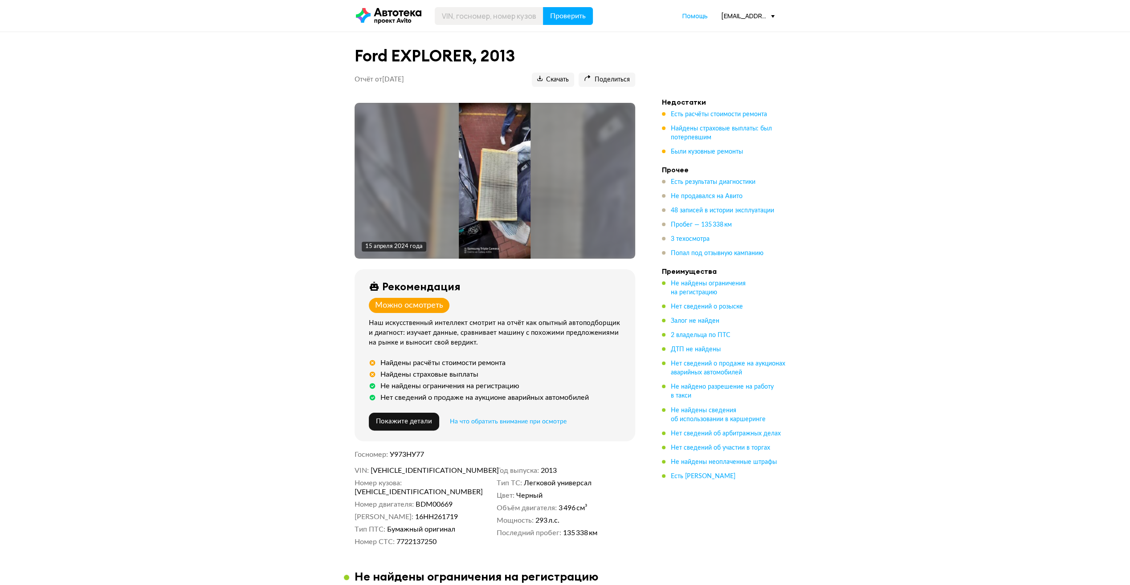
drag, startPoint x: 254, startPoint y: 106, endPoint x: 480, endPoint y: 33, distance: 238.2
click at [500, 18] on input "text" at bounding box center [489, 16] width 109 height 18
type input "Е636АН797"
click at [543, 7] on button "Проверить" at bounding box center [568, 16] width 50 height 18
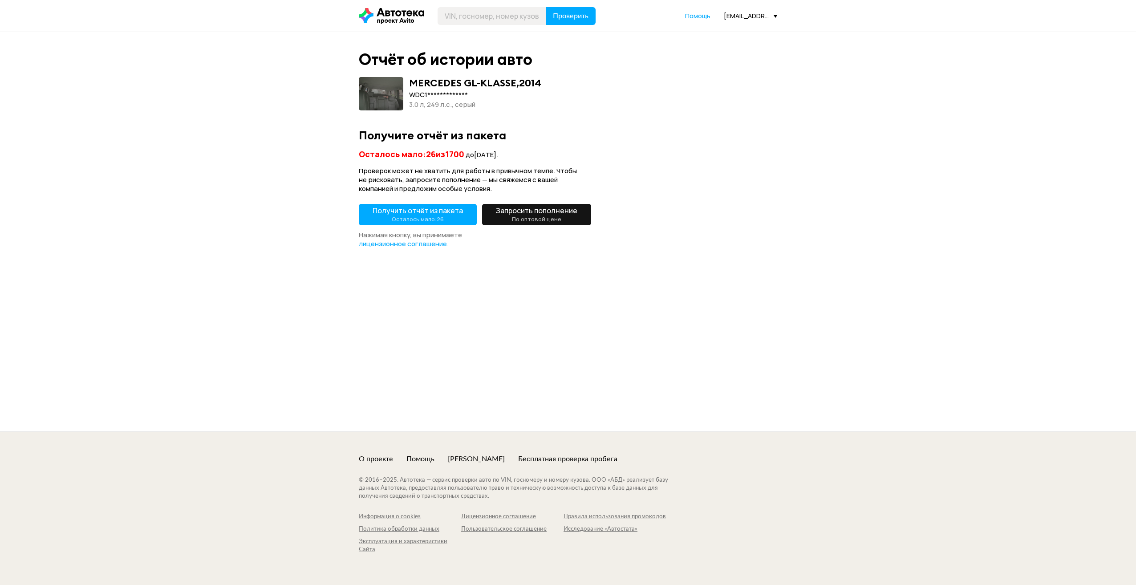
click at [428, 215] on span "Получить отчёт из пакета Осталось мало: 26" at bounding box center [418, 215] width 90 height 18
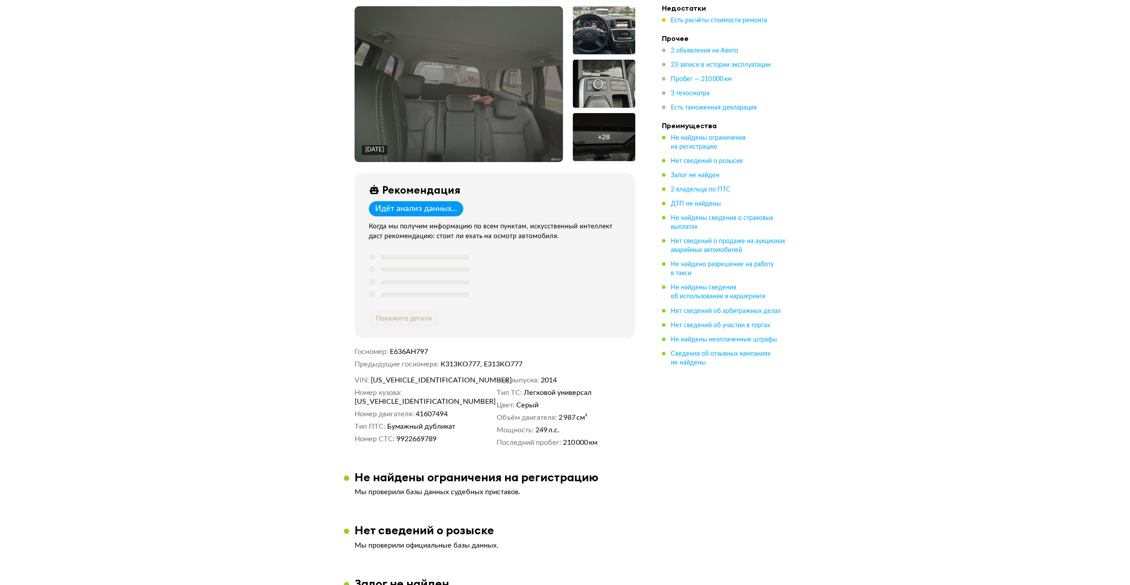
scroll to position [45, 0]
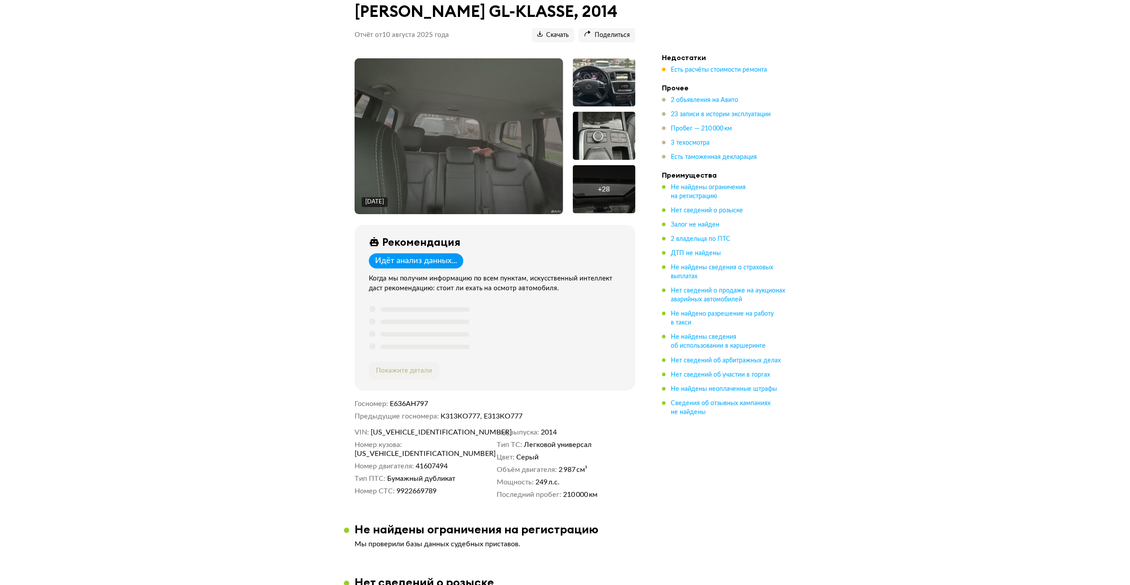
click at [404, 182] on img at bounding box center [458, 136] width 208 height 156
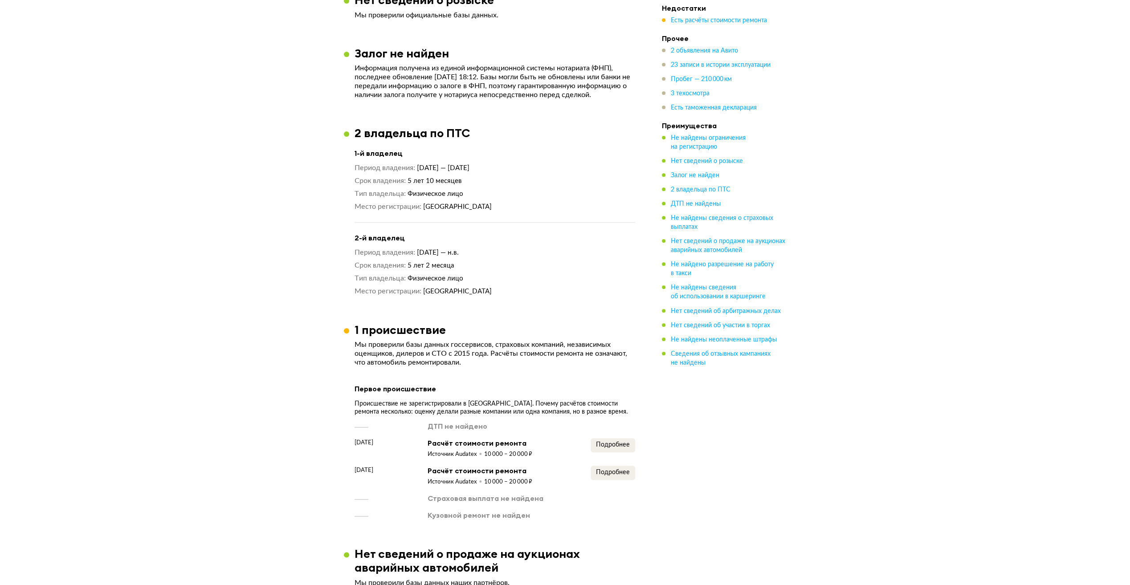
scroll to position [712, 0]
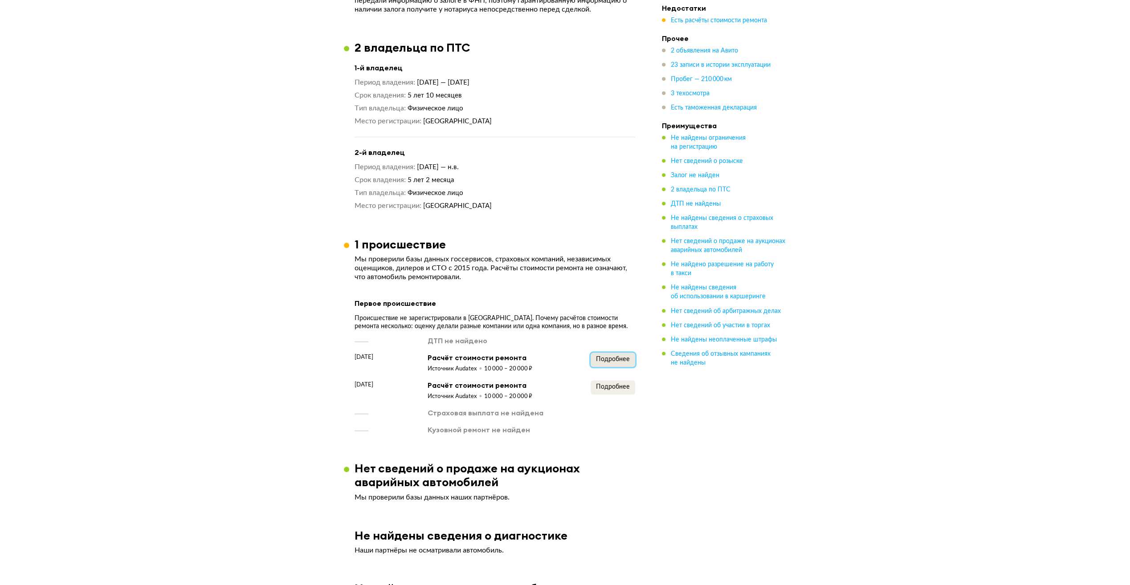
click at [607, 362] on span "Подробнее" at bounding box center [613, 359] width 34 height 6
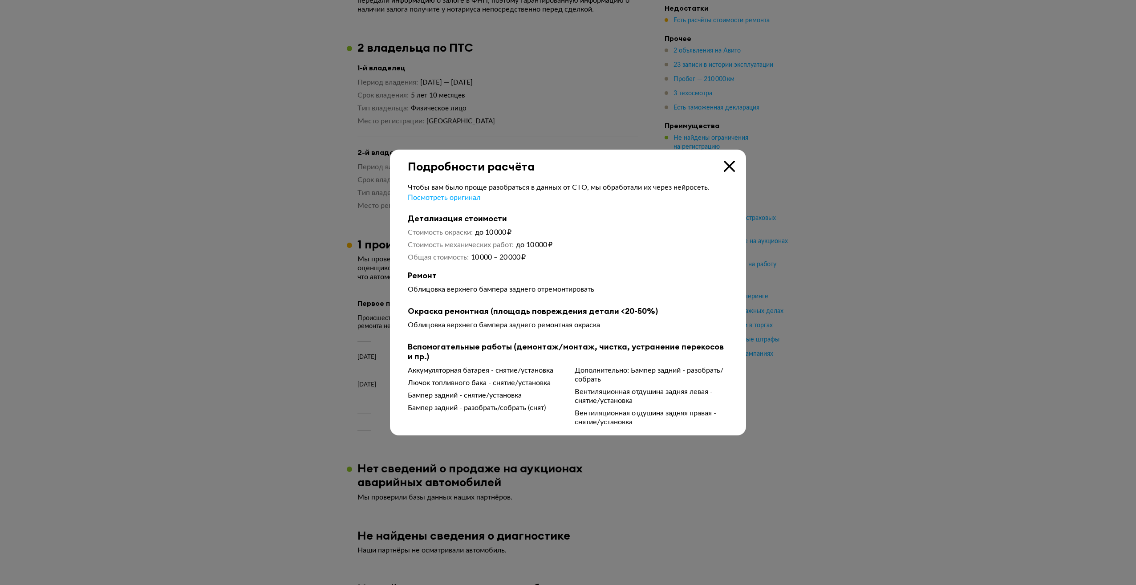
click at [277, 389] on div at bounding box center [568, 292] width 1136 height 585
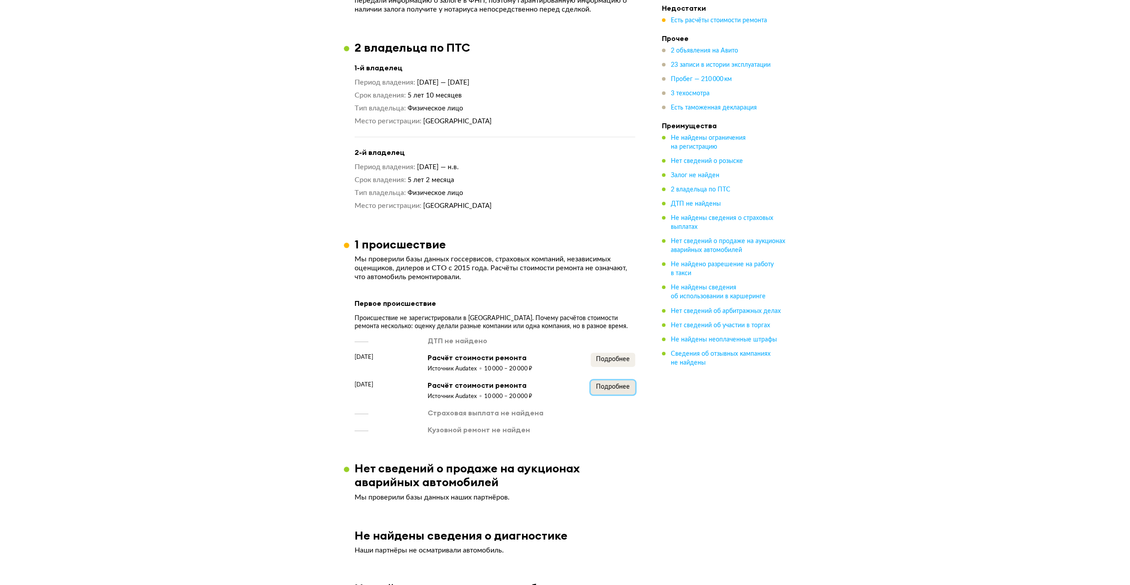
click at [599, 390] on span "Подробнее" at bounding box center [613, 387] width 34 height 6
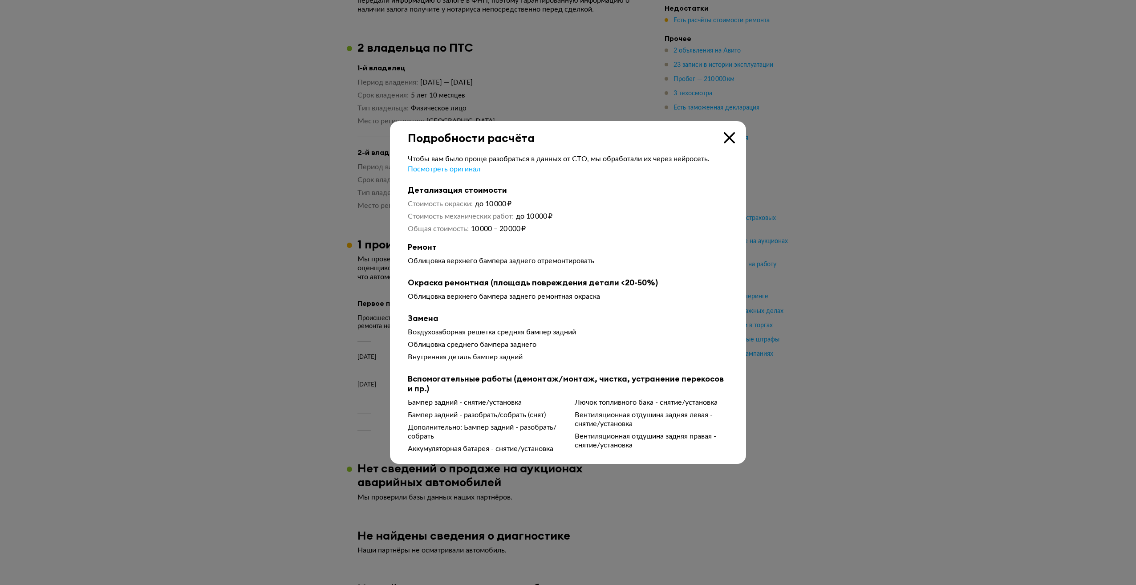
click at [163, 378] on div at bounding box center [568, 292] width 1136 height 585
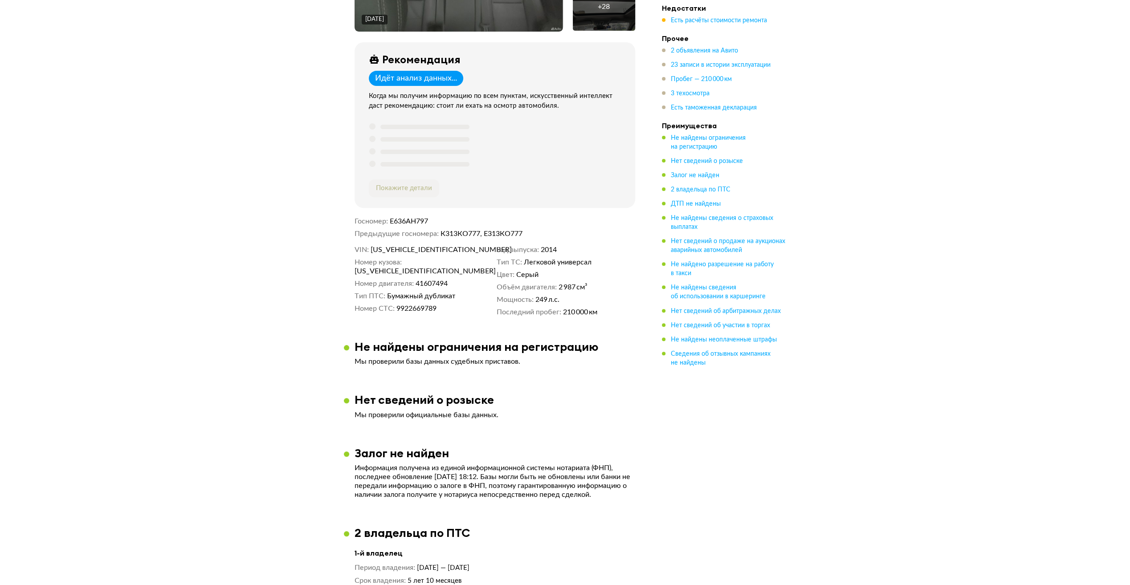
scroll to position [0, 0]
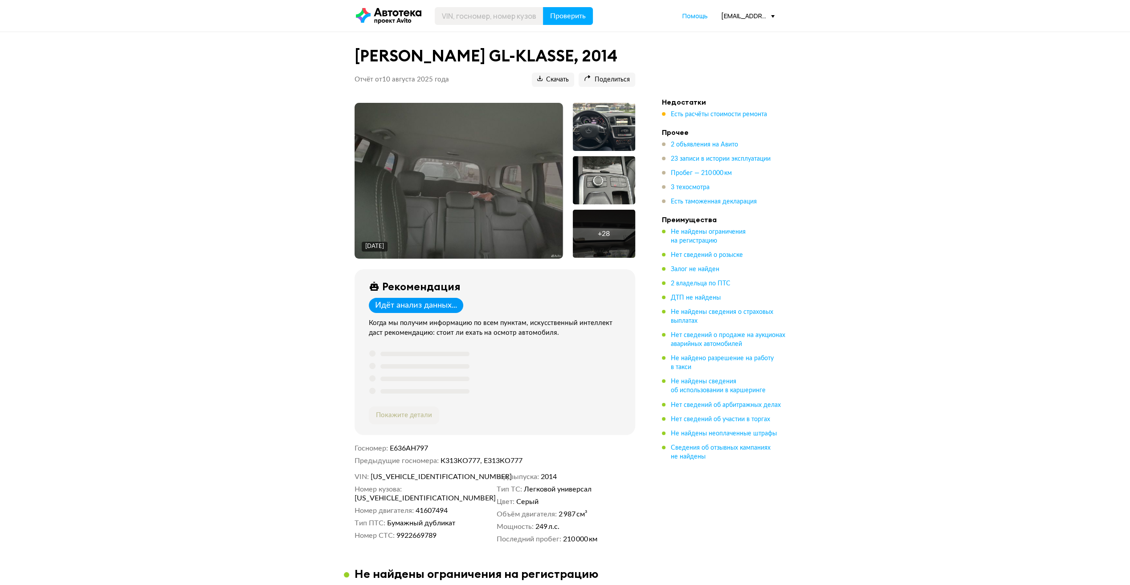
click at [383, 190] on img at bounding box center [458, 181] width 208 height 156
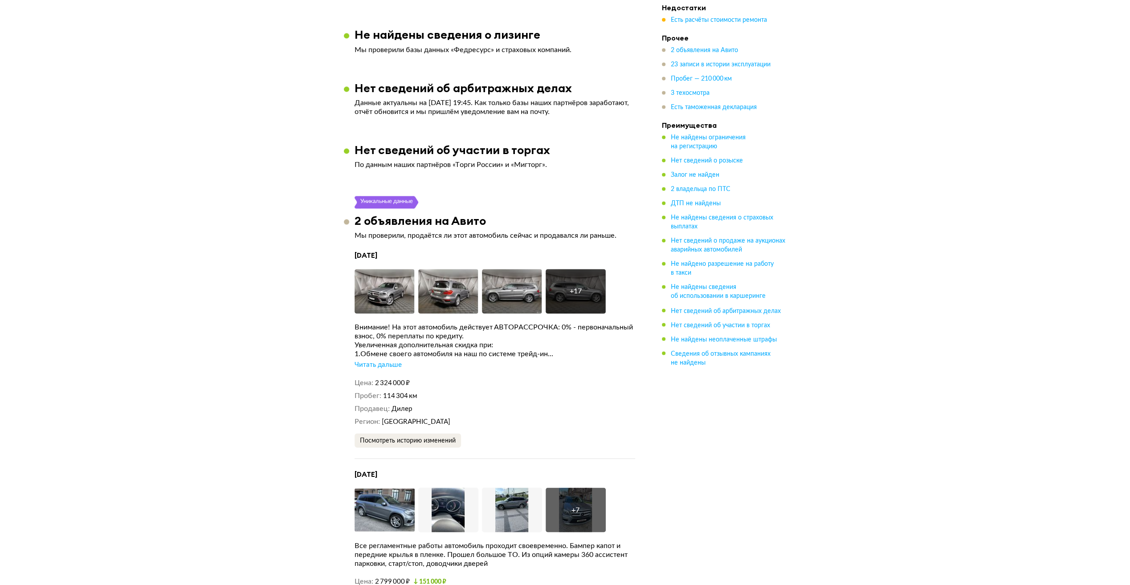
scroll to position [1514, 0]
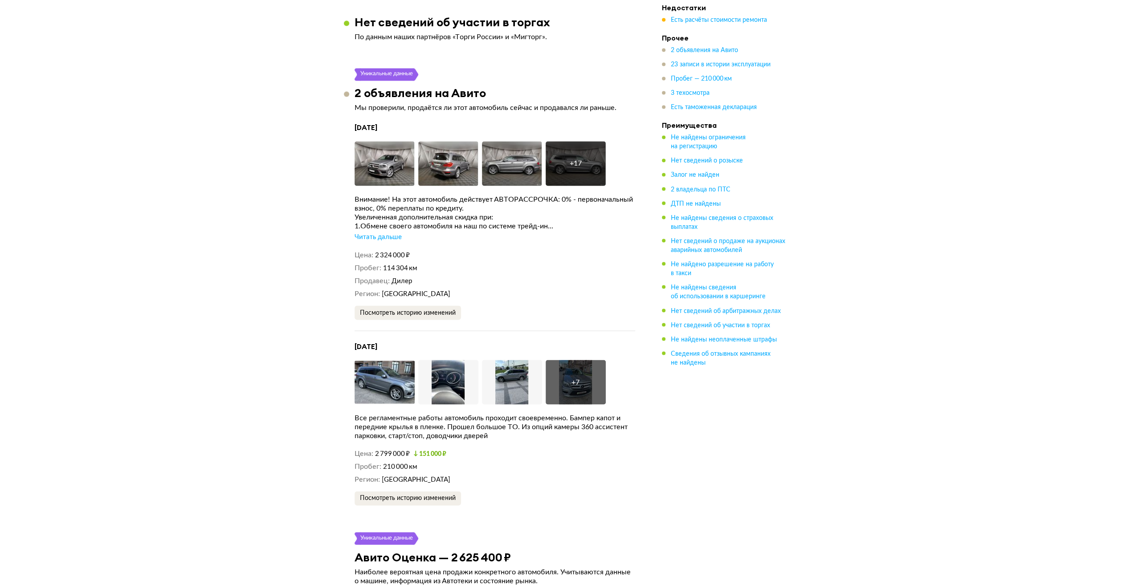
click at [366, 241] on div "Читать дальше" at bounding box center [377, 236] width 47 height 9
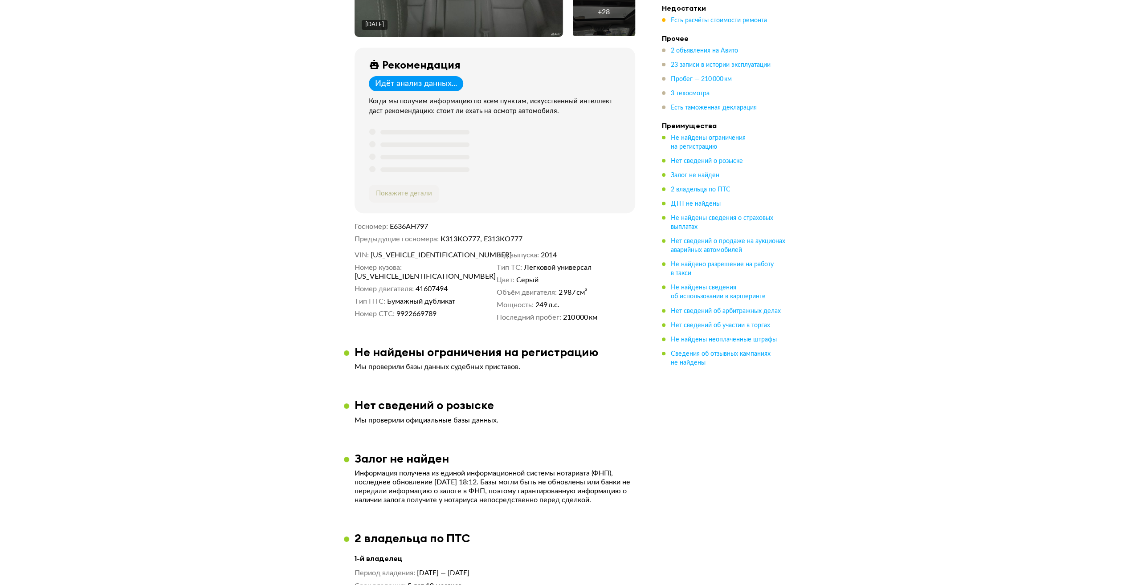
scroll to position [0, 0]
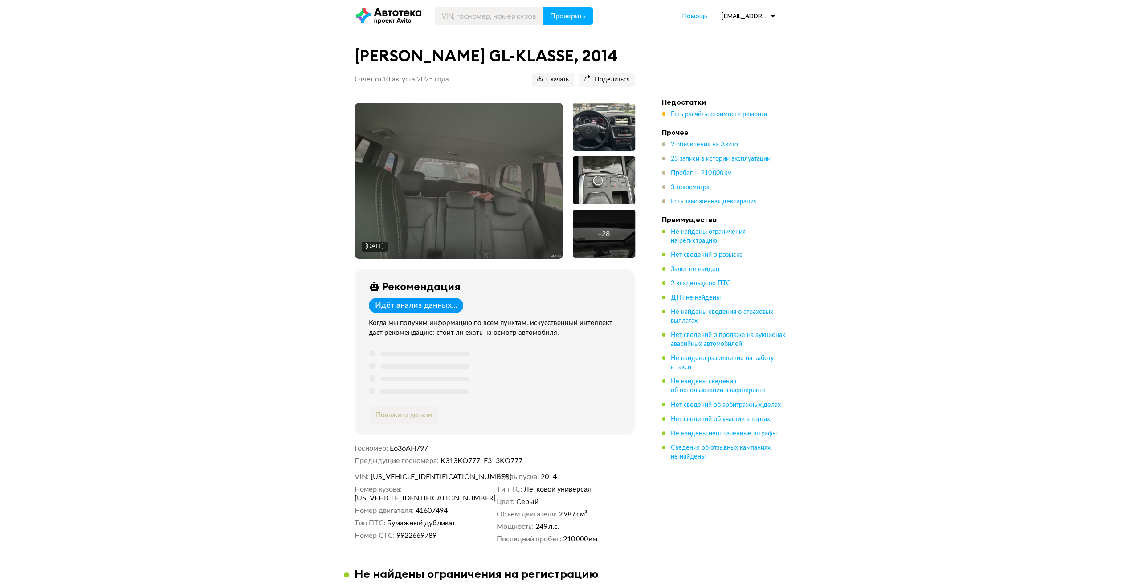
click at [385, 472] on span "[US_VEHICLE_IDENTIFICATION_NUMBER]" at bounding box center [421, 476] width 102 height 9
copy span "[US_VEHICLE_IDENTIFICATION_NUMBER]"
drag, startPoint x: 467, startPoint y: 18, endPoint x: 581, endPoint y: 12, distance: 114.1
click at [470, 18] on input "text" at bounding box center [489, 16] width 109 height 18
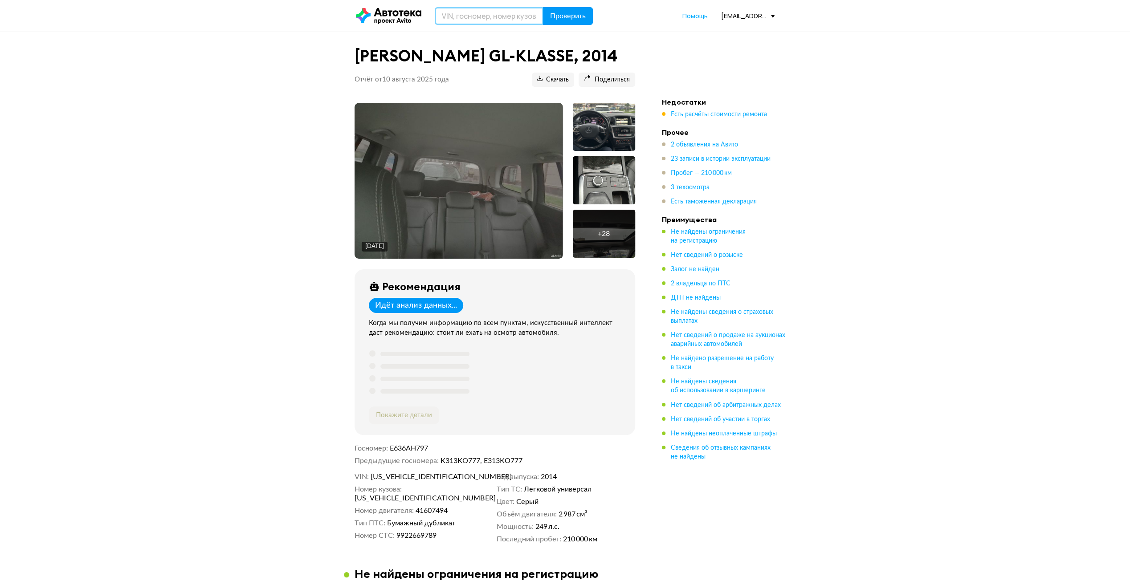
paste input "[VEHICLE_IDENTIFICATION_NUMBER]"
type input "[VEHICLE_IDENTIFICATION_NUMBER]"
click at [585, 12] on button "Проверить" at bounding box center [568, 16] width 50 height 18
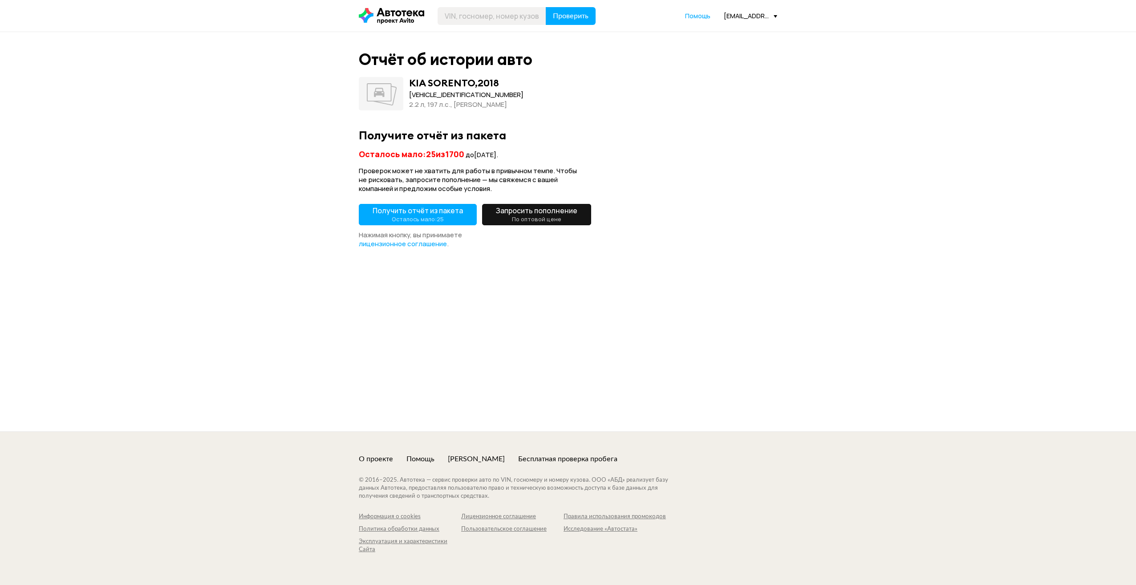
click at [412, 206] on span "Получить отчёт из пакета Осталось мало: 25" at bounding box center [418, 215] width 90 height 18
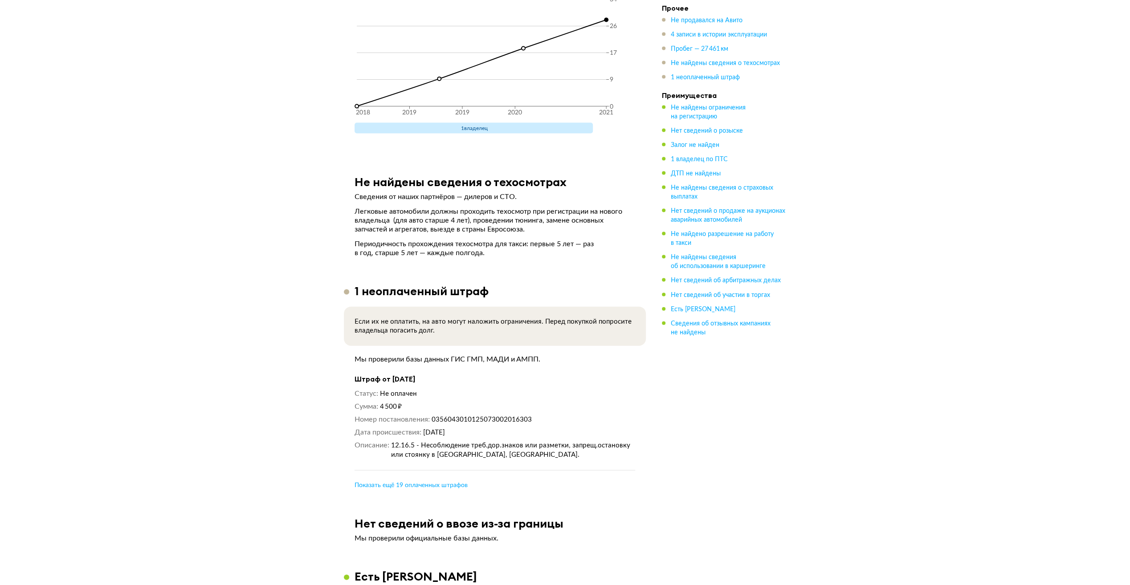
scroll to position [1870, 0]
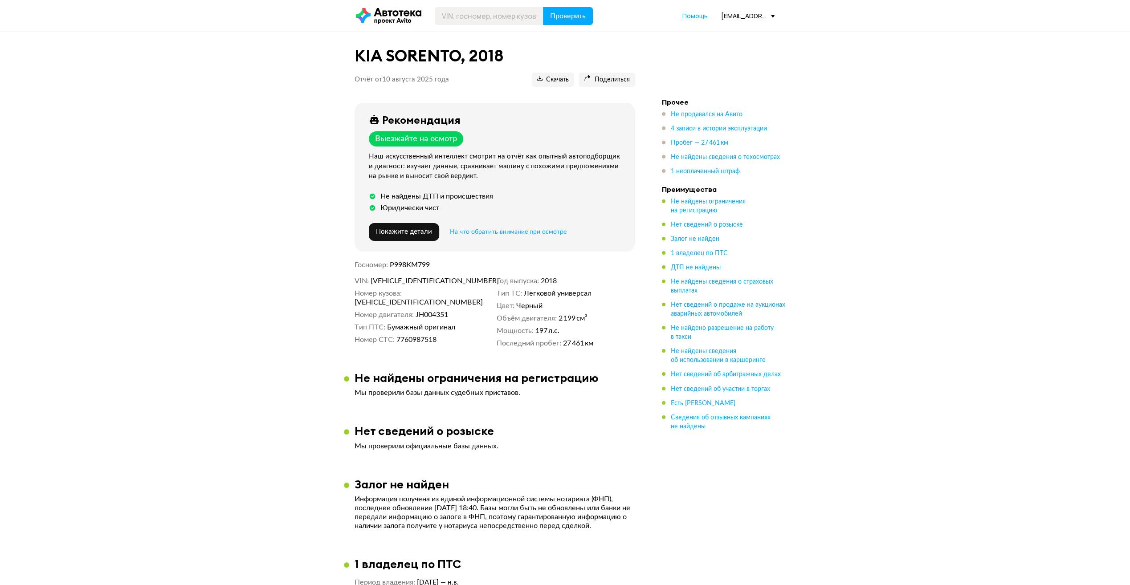
click at [423, 272] on div "Рекомендация Выезжайте на осмотр Наш искусственный интеллект смотрит на отчёт к…" at bounding box center [495, 230] width 302 height 254
click at [420, 278] on span "[VEHICLE_IDENTIFICATION_NUMBER]" at bounding box center [421, 280] width 102 height 9
copy span "[VEHICLE_IDENTIFICATION_NUMBER]"
